Goal: Complete application form

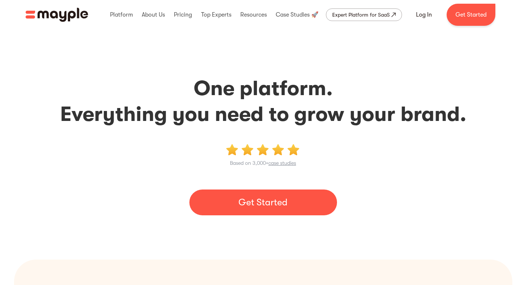
click at [246, 200] on link "Get Started" at bounding box center [263, 203] width 148 height 26
